Goal: Task Accomplishment & Management: Manage account settings

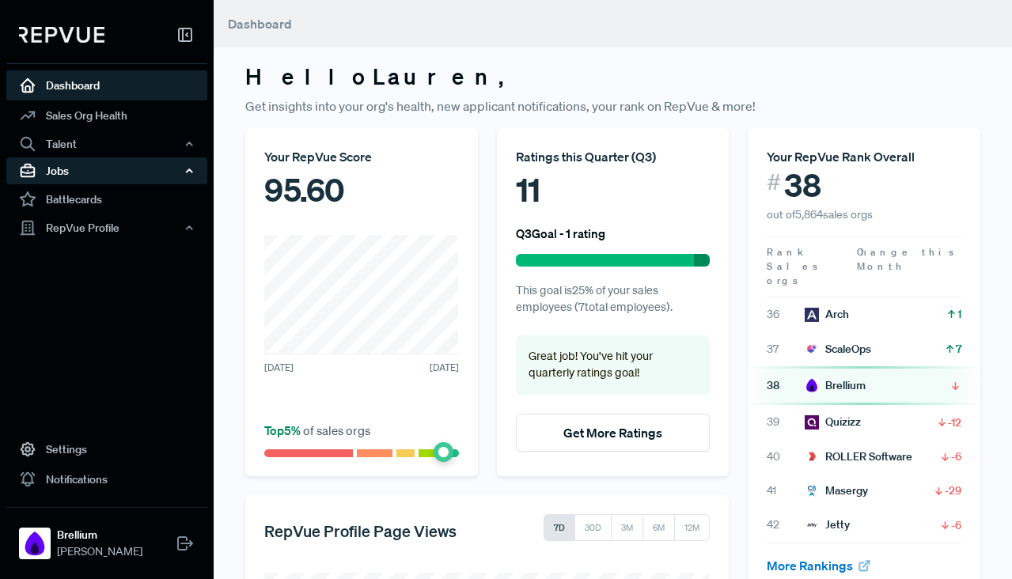
click at [86, 176] on div "Jobs" at bounding box center [106, 170] width 201 height 27
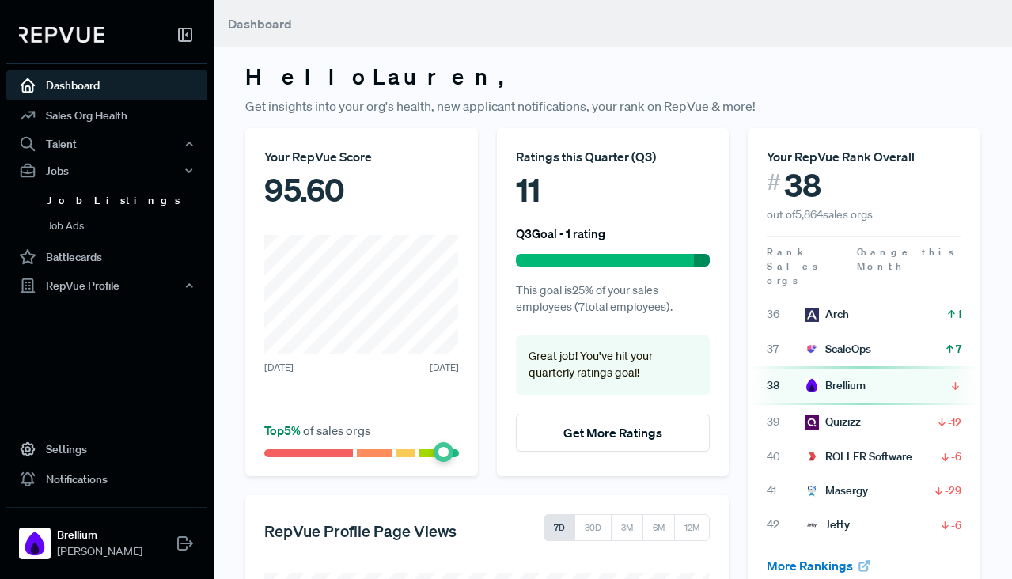
click at [86, 204] on link "Job Listings" at bounding box center [128, 200] width 201 height 25
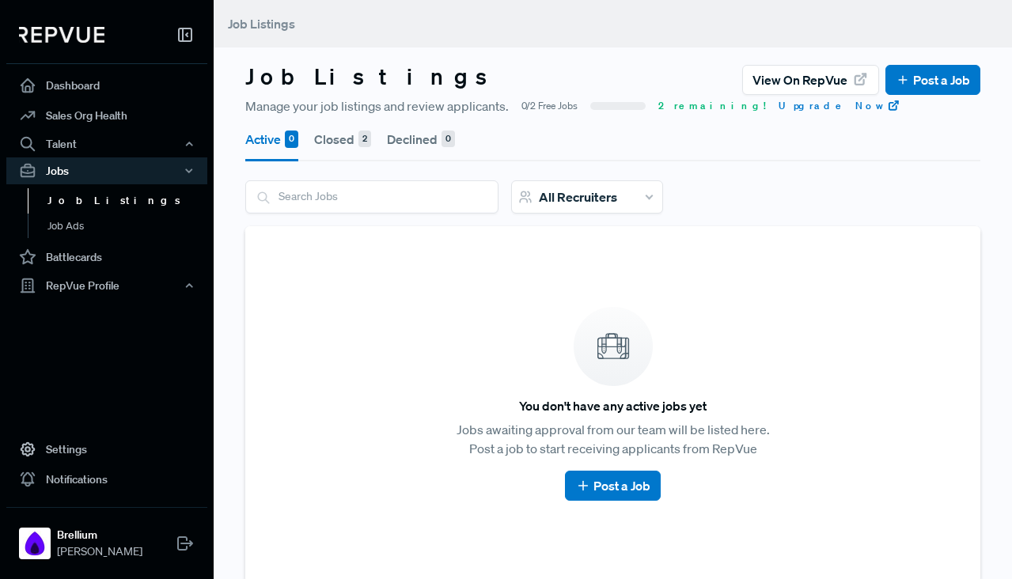
click at [352, 146] on button "Closed 2" at bounding box center [342, 139] width 57 height 44
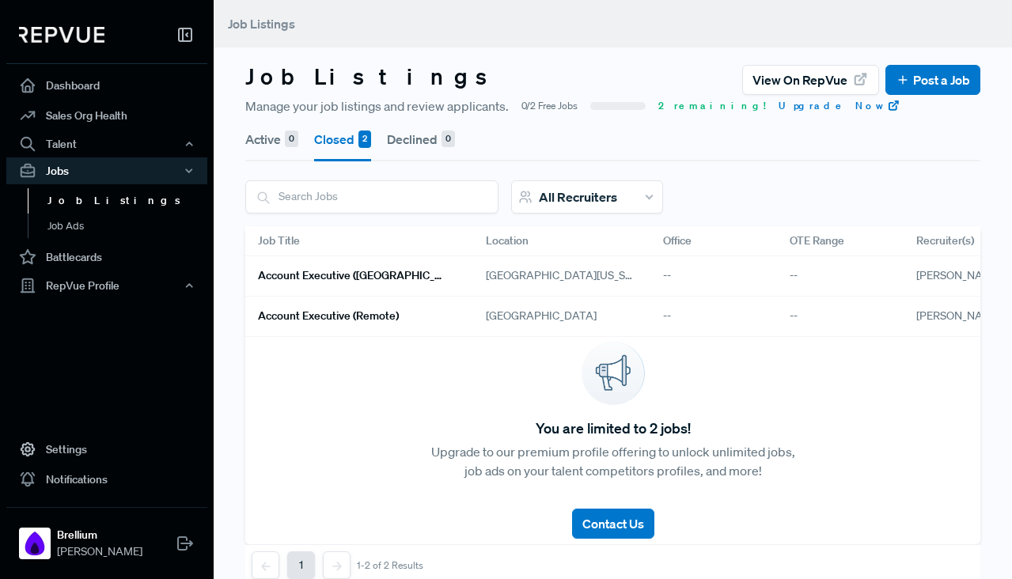
click at [380, 270] on h6 "Account Executive ([GEOGRAPHIC_DATA])" at bounding box center [353, 275] width 190 height 13
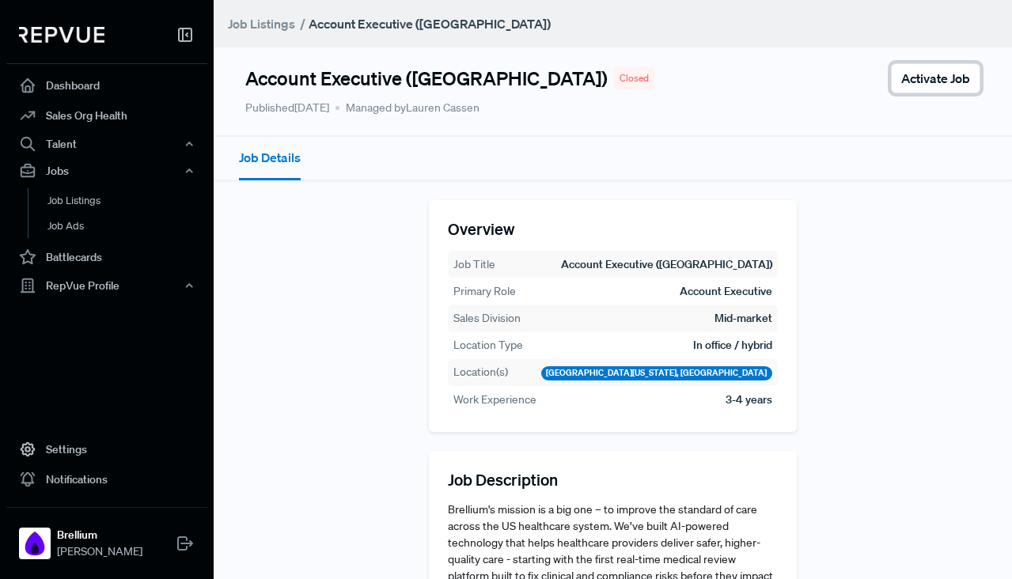
click at [936, 72] on span "Activate Job" at bounding box center [935, 78] width 69 height 19
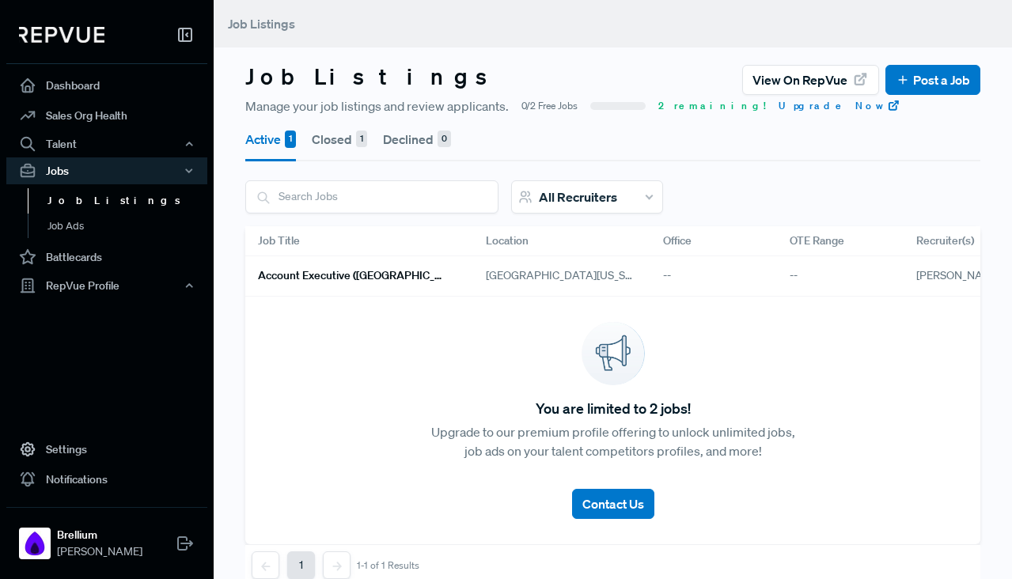
click at [380, 278] on h6 "Account Executive ([GEOGRAPHIC_DATA])" at bounding box center [353, 275] width 190 height 13
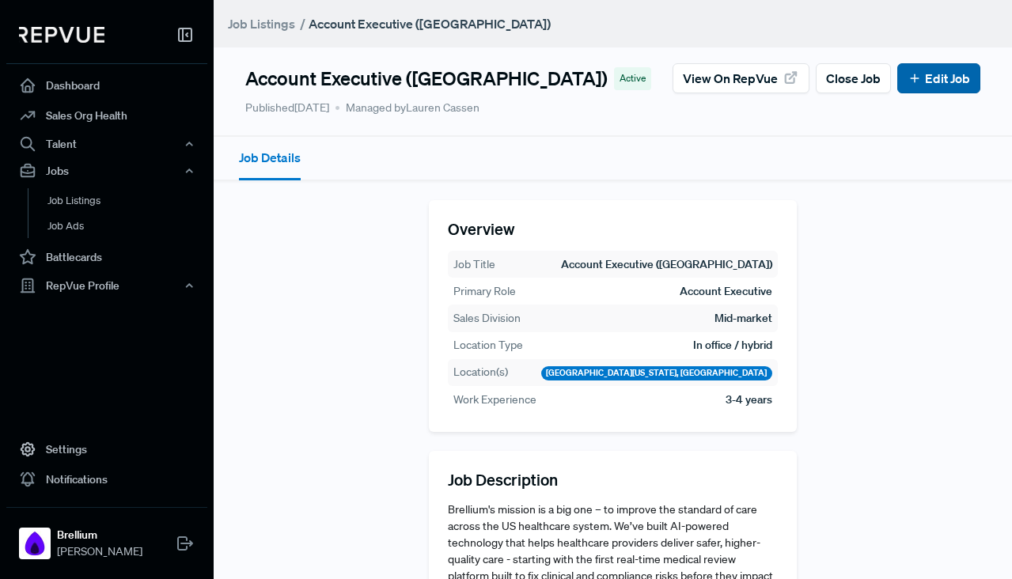
click at [930, 74] on link "Edit Job" at bounding box center [938, 78] width 62 height 19
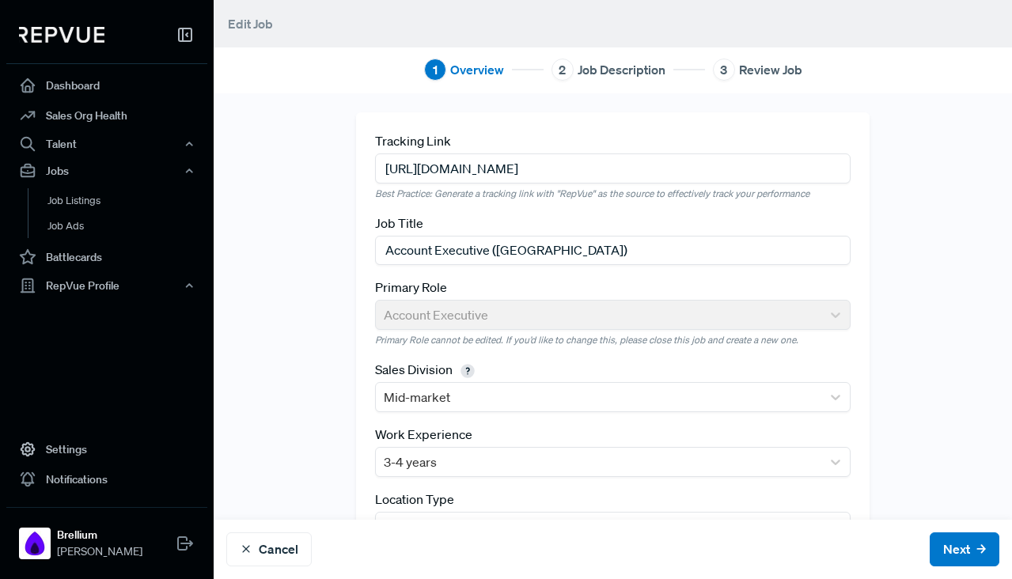
click at [610, 176] on input "[URL][DOMAIN_NAME]" at bounding box center [612, 167] width 475 height 29
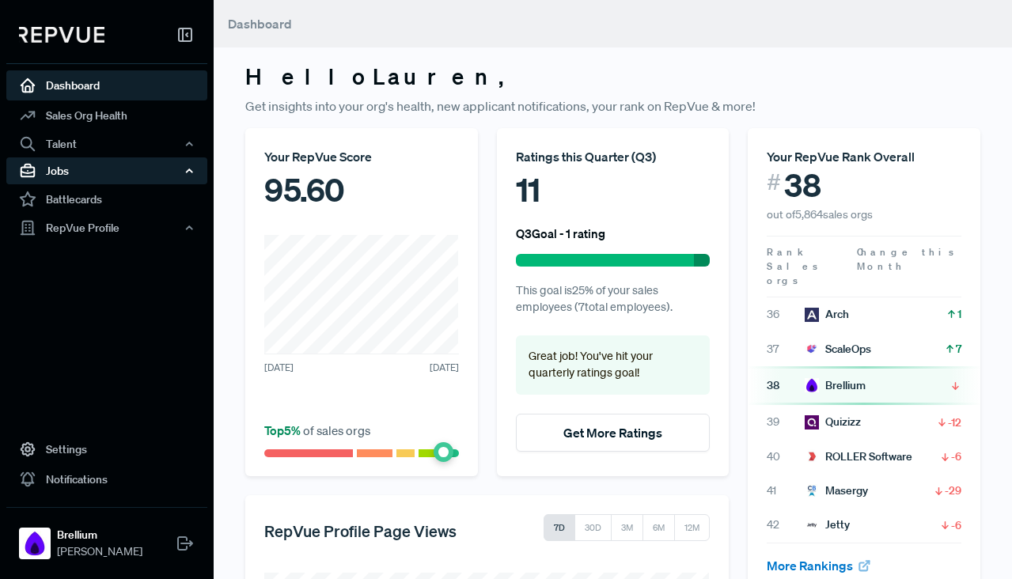
click at [66, 172] on div "Jobs" at bounding box center [106, 170] width 201 height 27
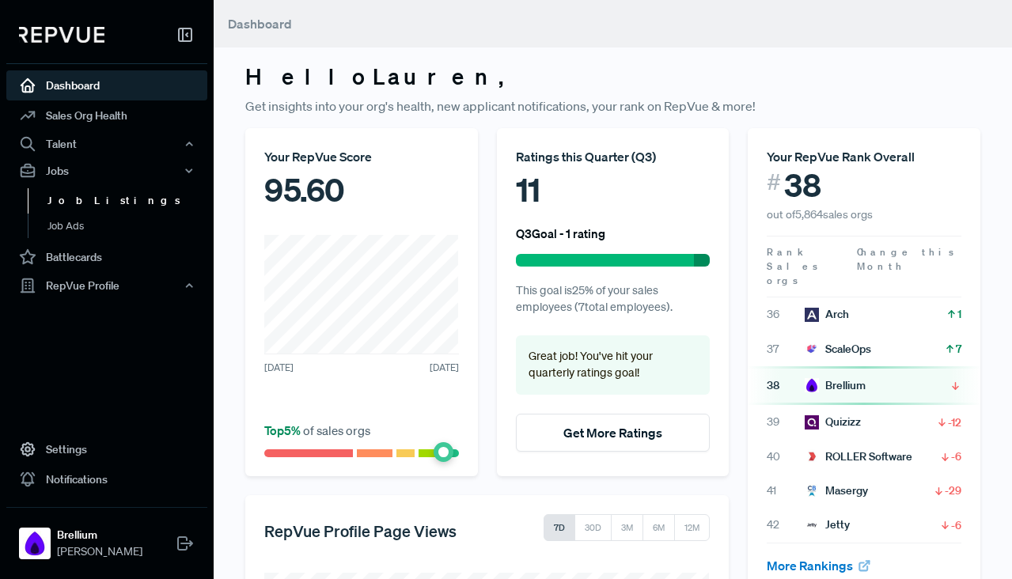
click at [74, 199] on link "Job Listings" at bounding box center [128, 200] width 201 height 25
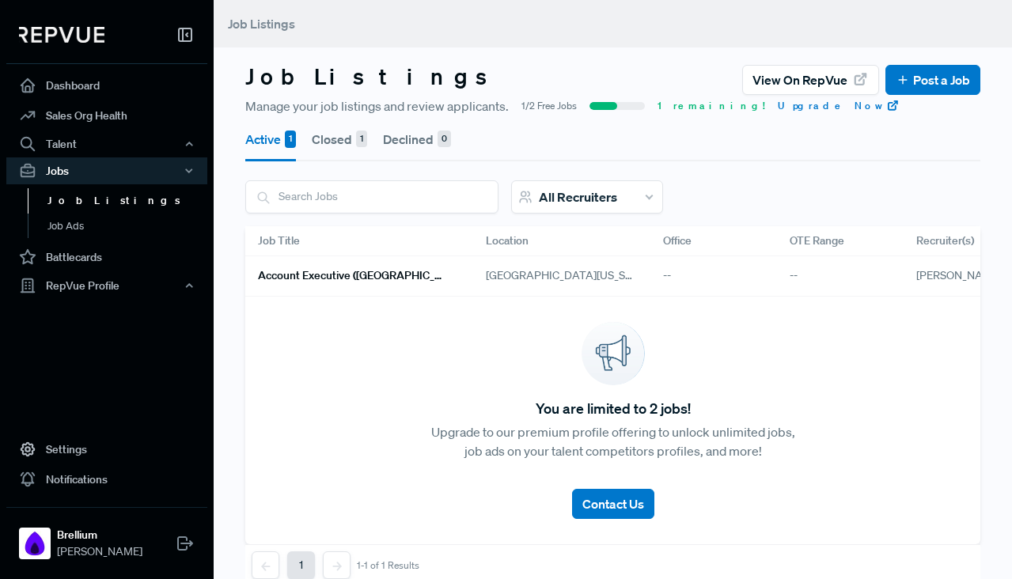
click at [498, 275] on span "[GEOGRAPHIC_DATA][US_STATE], [GEOGRAPHIC_DATA]" at bounding box center [562, 275] width 152 height 17
click at [358, 271] on h6 "Account Executive ([GEOGRAPHIC_DATA])" at bounding box center [353, 275] width 190 height 13
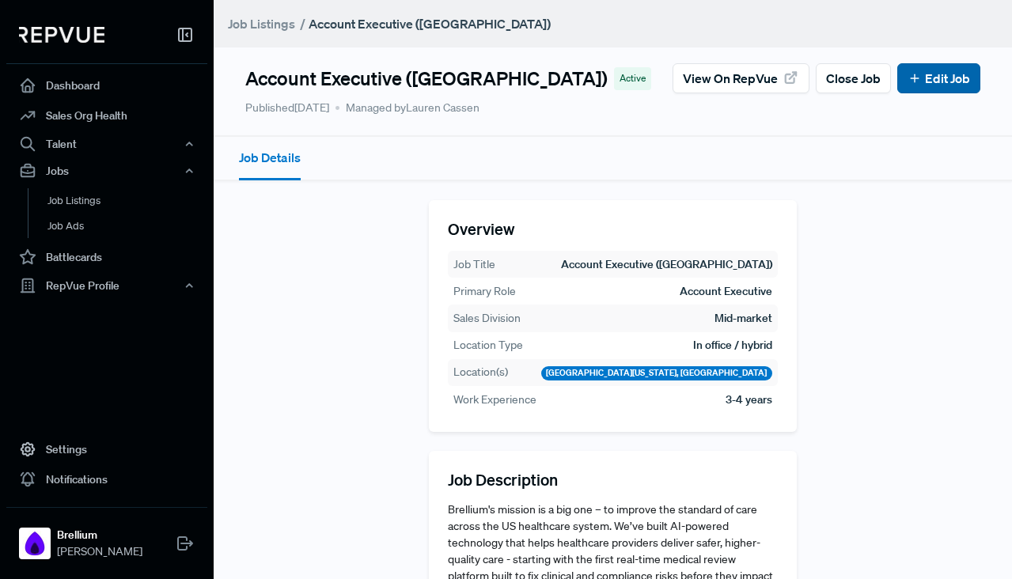
click at [955, 74] on link "Edit Job" at bounding box center [938, 78] width 62 height 19
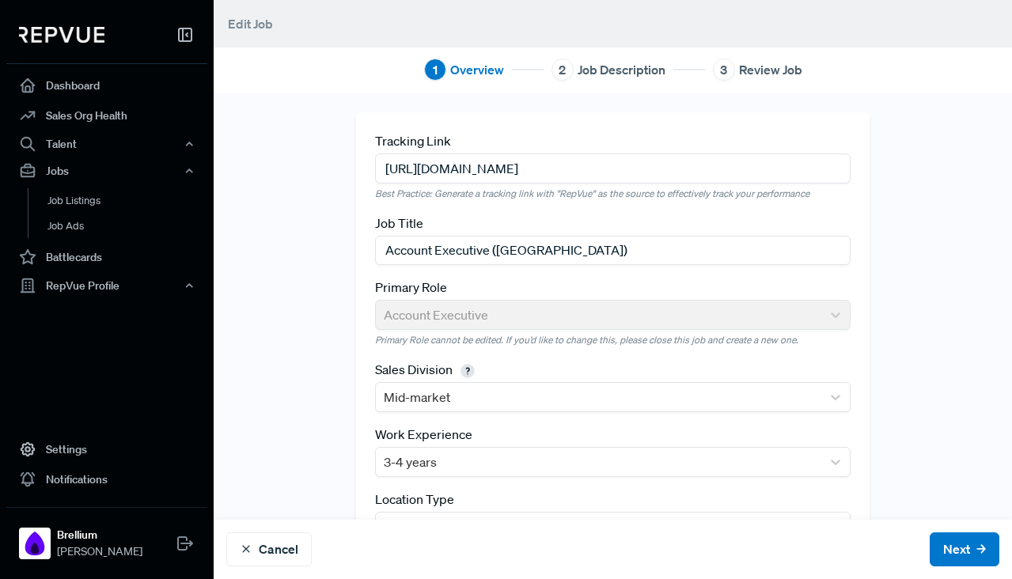
click at [619, 168] on input "[URL][DOMAIN_NAME]" at bounding box center [612, 167] width 475 height 29
paste input "jobs.ashbyhq.com/brellium/365a3ff9-49e3-4bfb-8245-cdb2322f7eef?utm_source=oEkxq…"
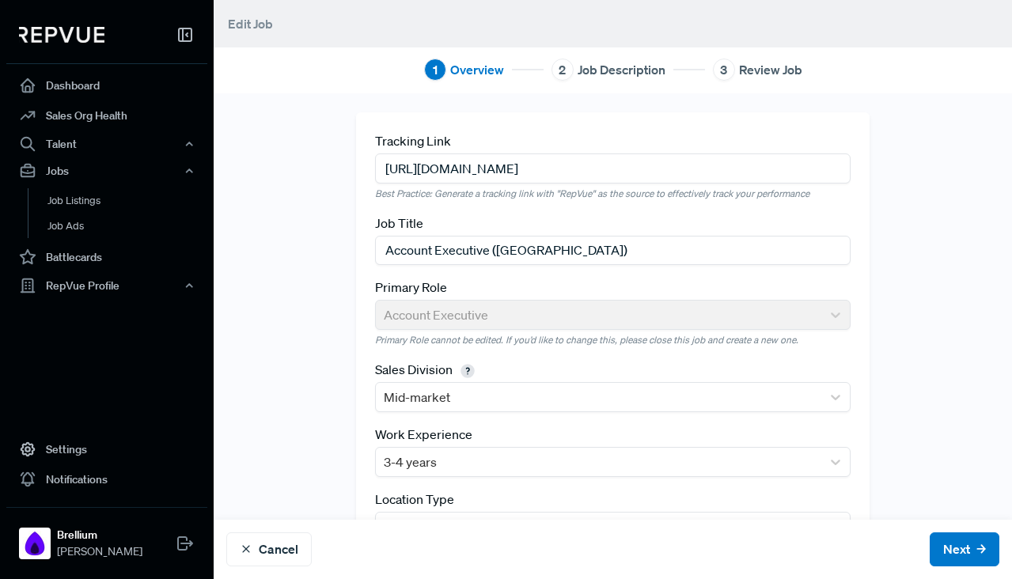
scroll to position [0, 132]
type input "https://jobs.ashbyhq.com/brellium/365a3ff9-49e3-4bfb-8245-cdb2322f7eef?utm_sour…"
click at [959, 560] on button "Next" at bounding box center [964, 549] width 70 height 34
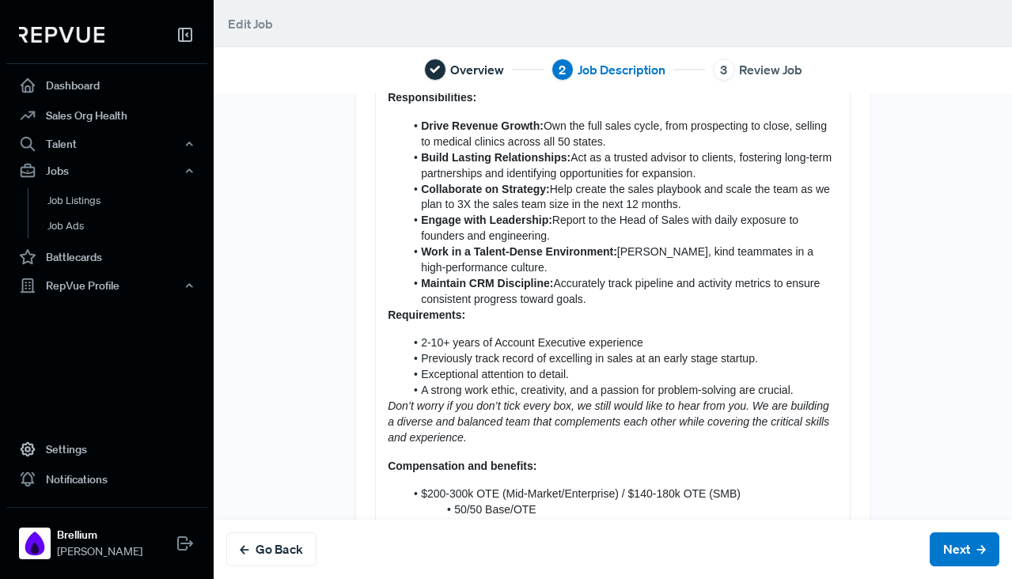
scroll to position [625, 0]
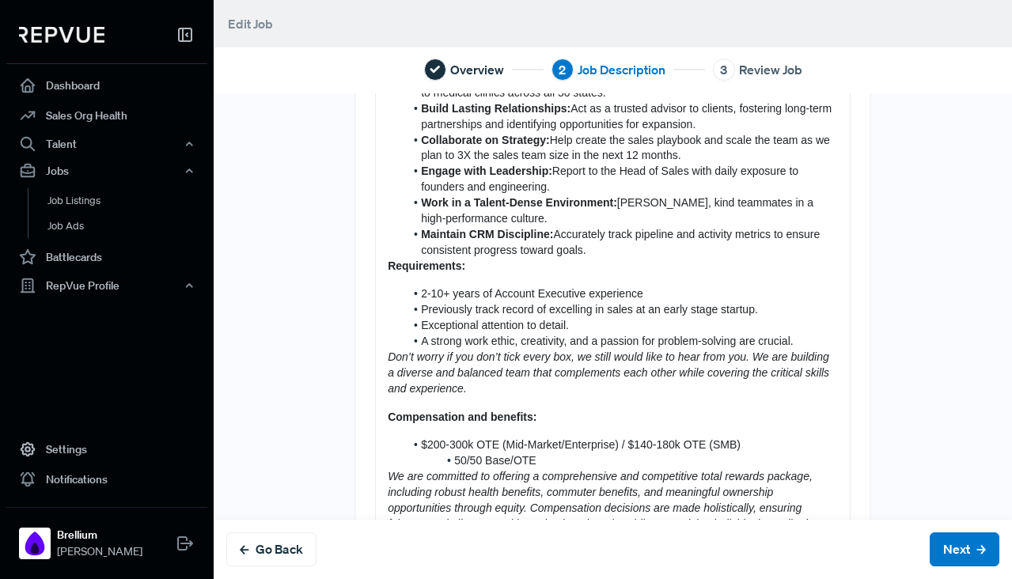
click at [384, 267] on div "Brellium's mission is a big one – to improve the standard of care across the US…" at bounding box center [613, 248] width 474 height 1364
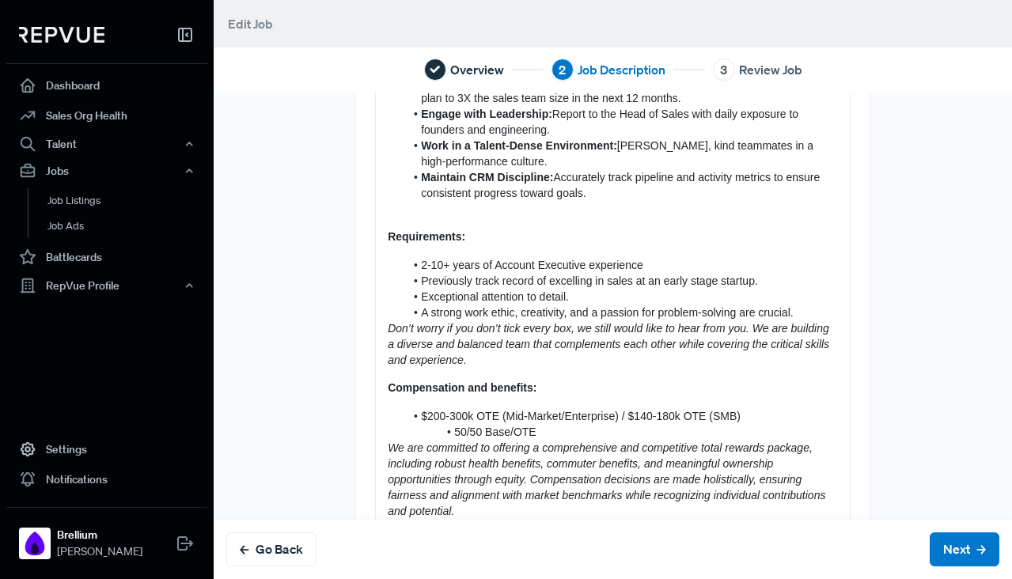
scroll to position [694, 0]
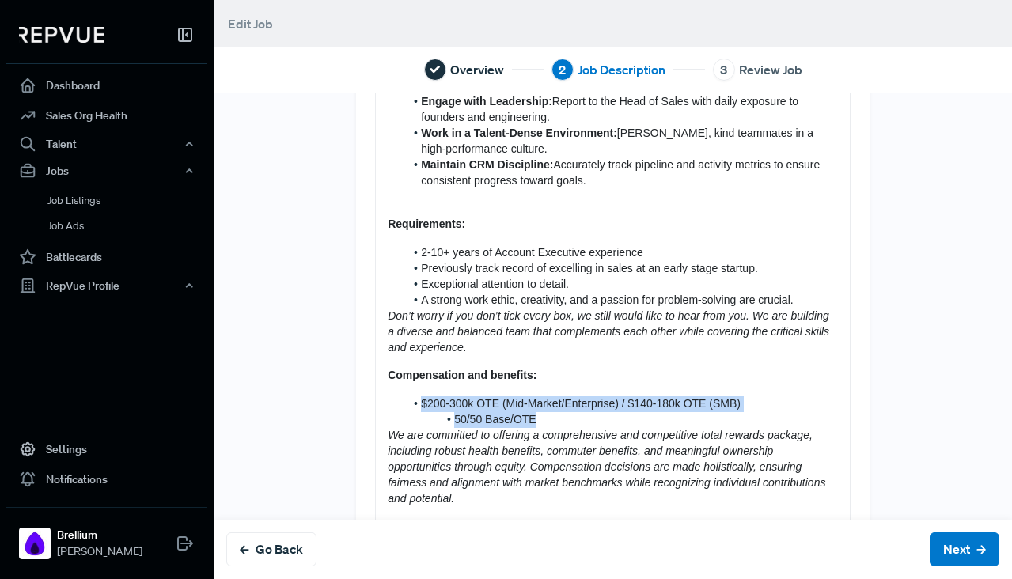
drag, startPoint x: 555, startPoint y: 418, endPoint x: 422, endPoint y: 411, distance: 133.1
click at [422, 411] on ol "$200-300k OTE (Mid-Market/Enterprise) / $140-180k OTE (SMB) 50/50 Base/OTE" at bounding box center [613, 412] width 450 height 32
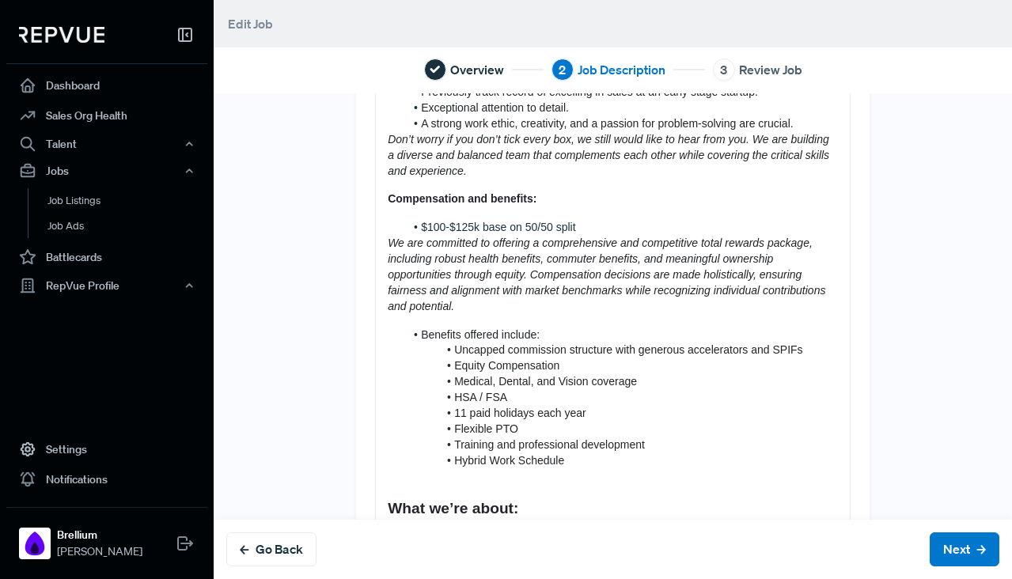
scroll to position [882, 0]
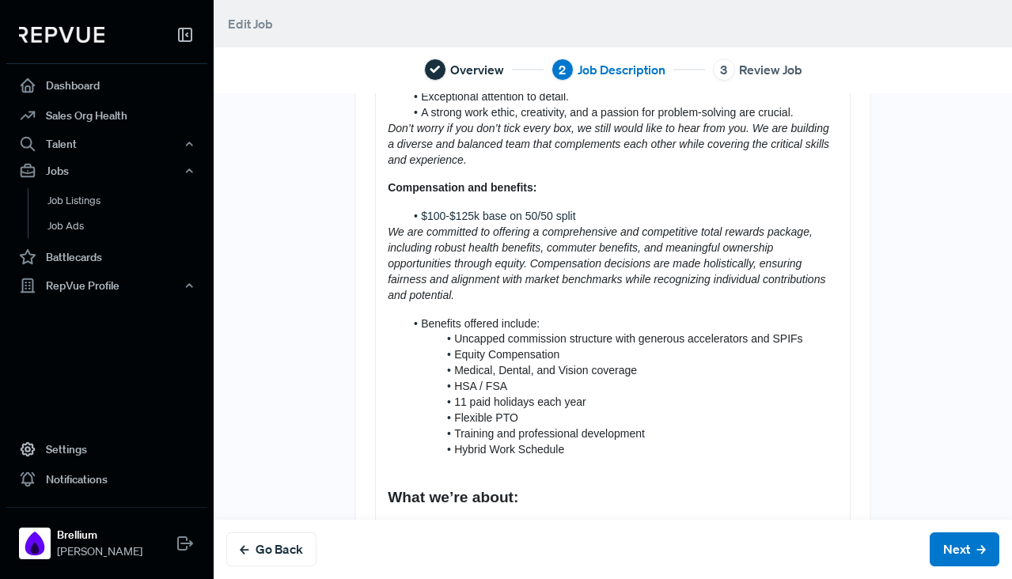
click at [418, 220] on li "$100-$125k base on 50/50 split" at bounding box center [620, 217] width 433 height 16
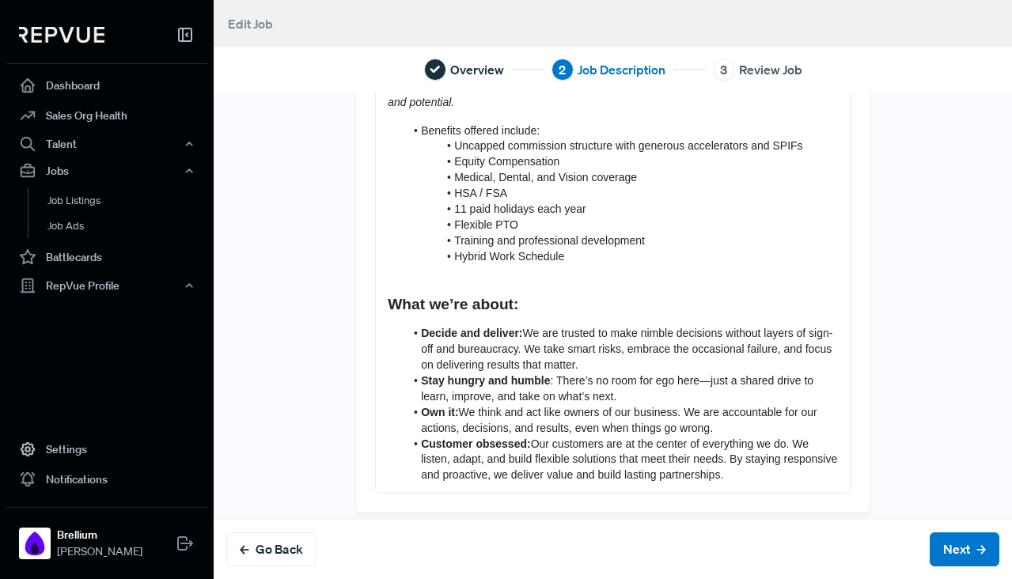
click at [524, 274] on h3 at bounding box center [613, 273] width 450 height 18
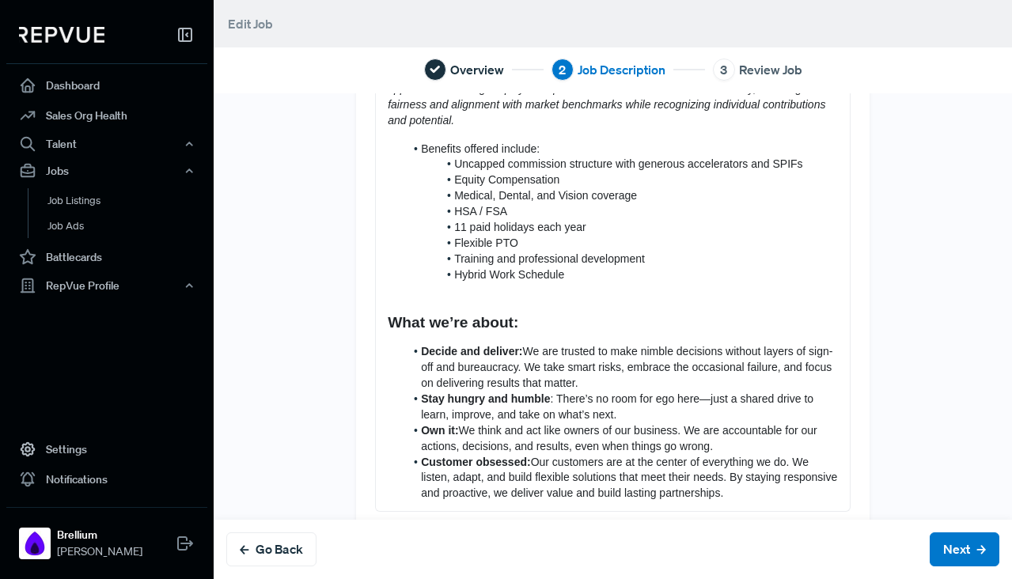
scroll to position [1088, 0]
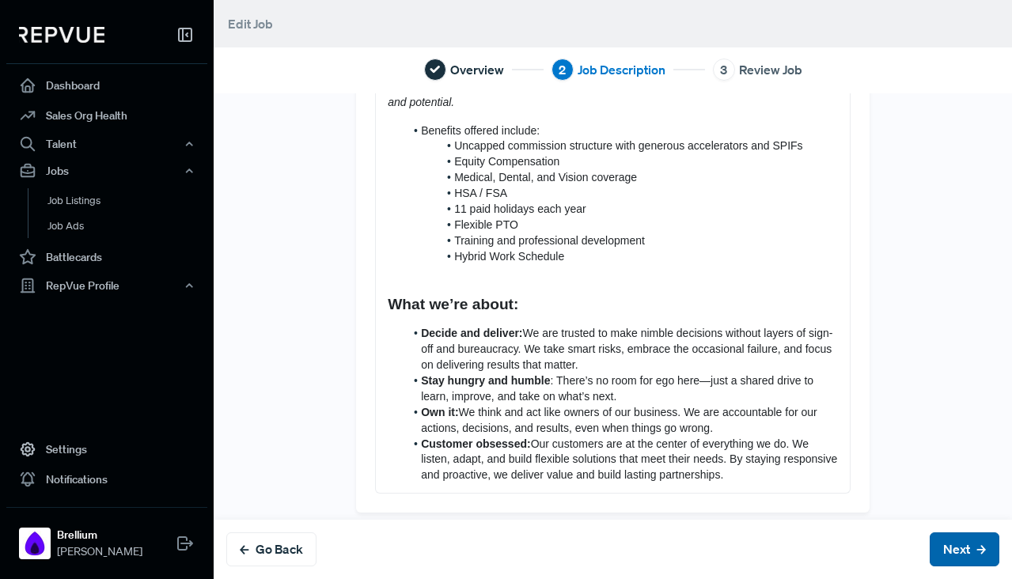
click at [965, 543] on button "Next" at bounding box center [964, 549] width 70 height 34
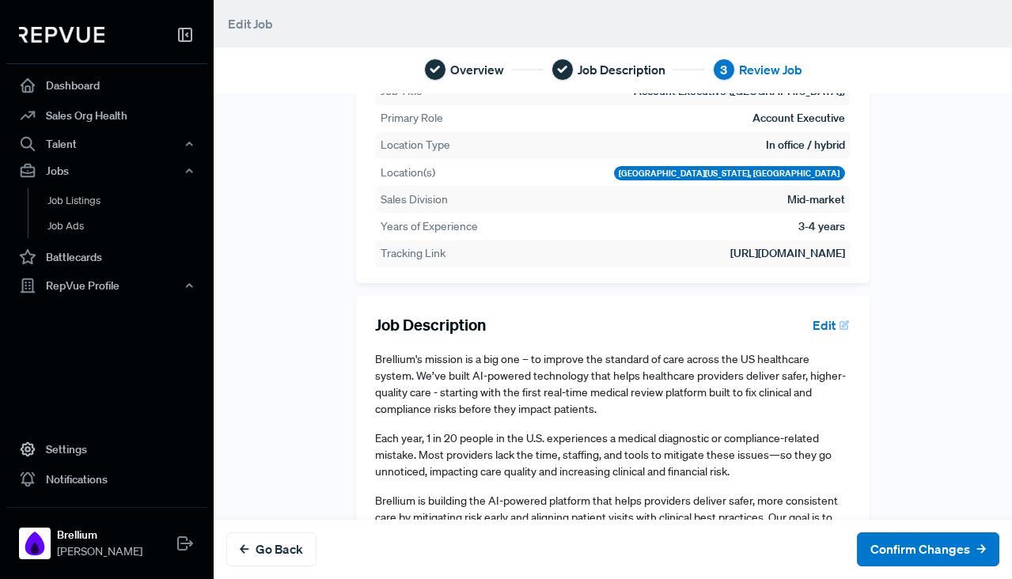
scroll to position [195, 0]
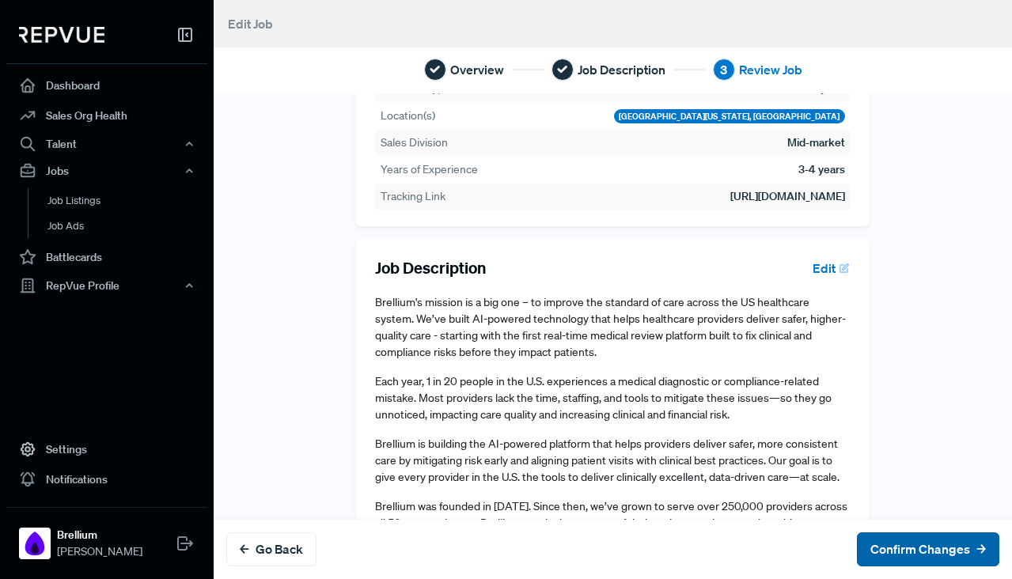
click at [895, 551] on button "Confirm Changes" at bounding box center [928, 549] width 142 height 34
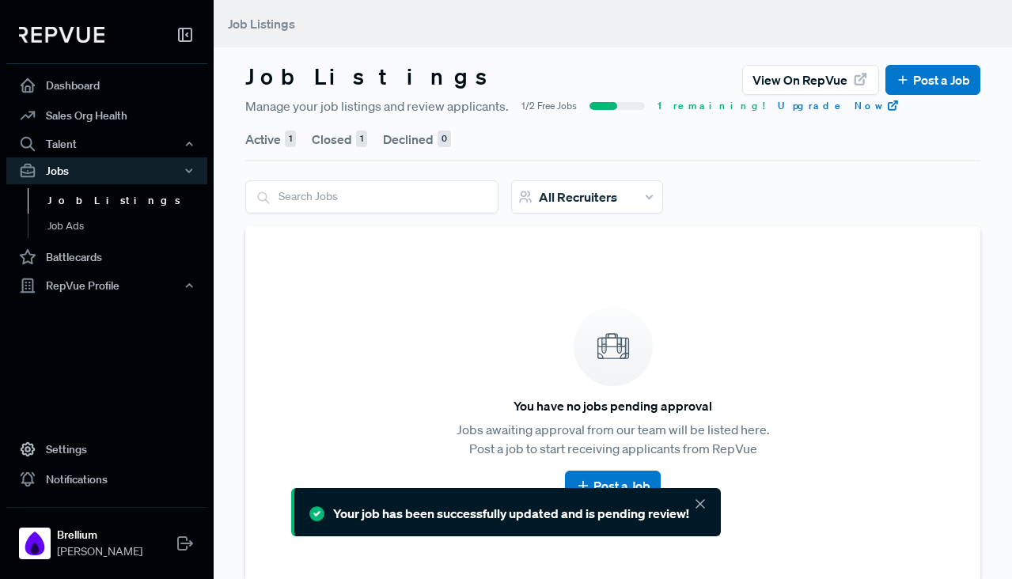
click at [258, 142] on button "Active 1" at bounding box center [270, 139] width 51 height 44
